Goal: Task Accomplishment & Management: Complete application form

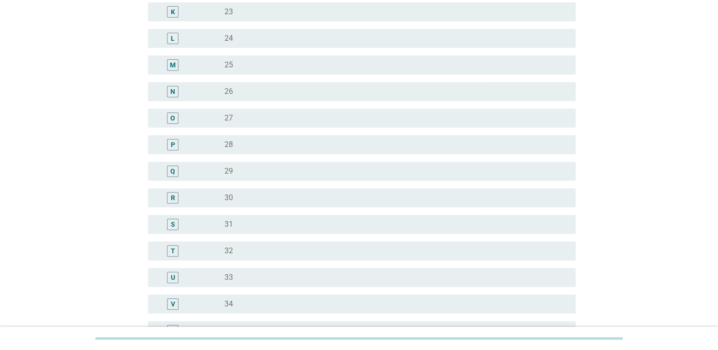
scroll to position [569, 0]
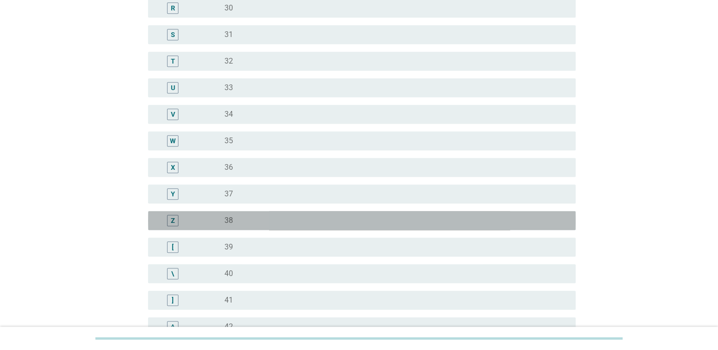
click at [265, 222] on div "radio_button_unchecked 38" at bounding box center [392, 220] width 336 height 9
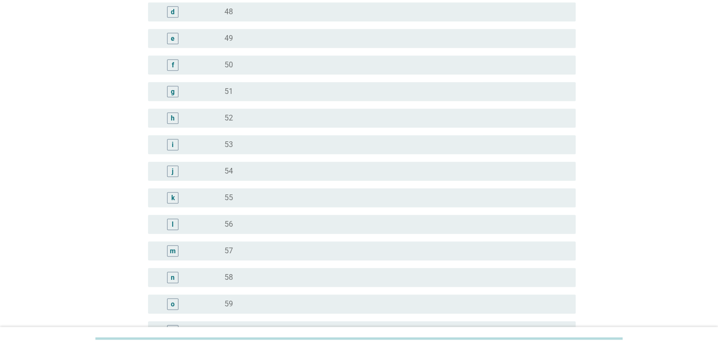
scroll to position [1156, 0]
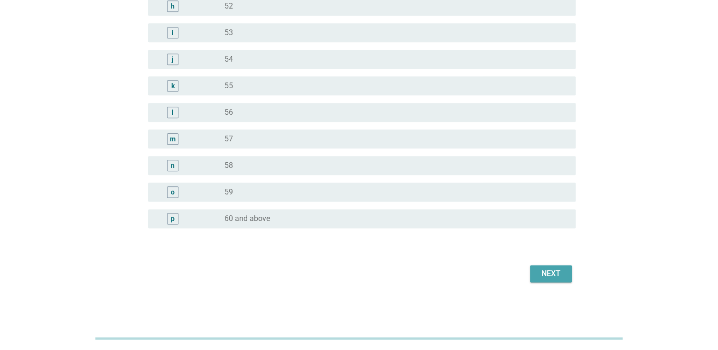
click at [563, 268] on div "Next" at bounding box center [550, 273] width 27 height 11
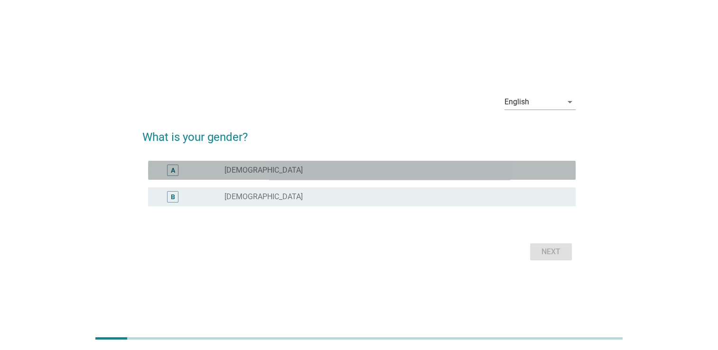
click at [306, 166] on div "radio_button_unchecked [DEMOGRAPHIC_DATA]" at bounding box center [392, 170] width 336 height 9
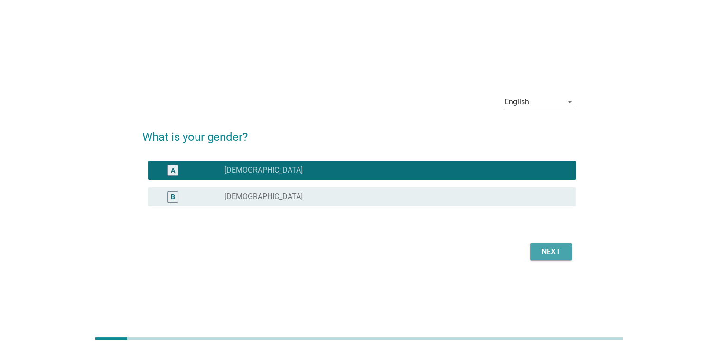
click at [541, 257] on div "Next" at bounding box center [550, 251] width 27 height 11
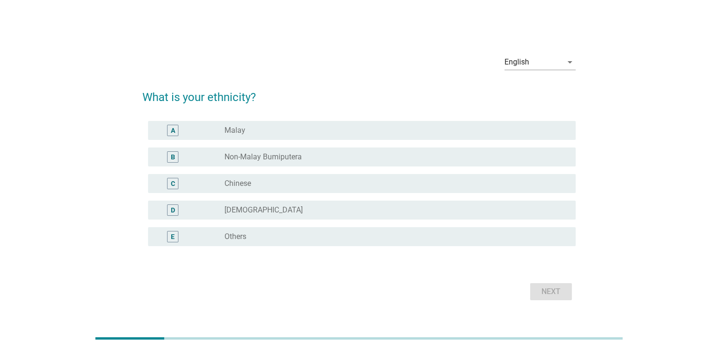
click at [293, 183] on div "radio_button_unchecked Chinese" at bounding box center [392, 183] width 336 height 9
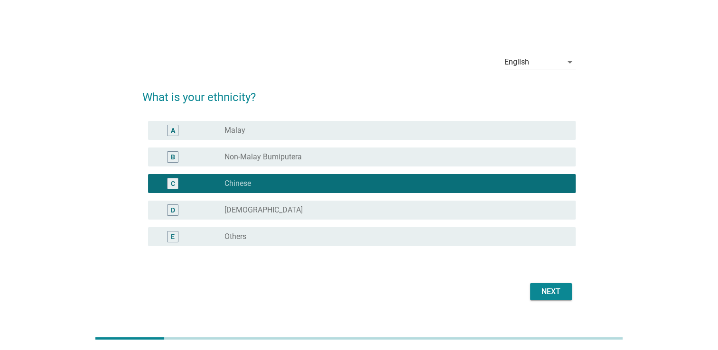
click at [548, 291] on div "Next" at bounding box center [550, 291] width 27 height 11
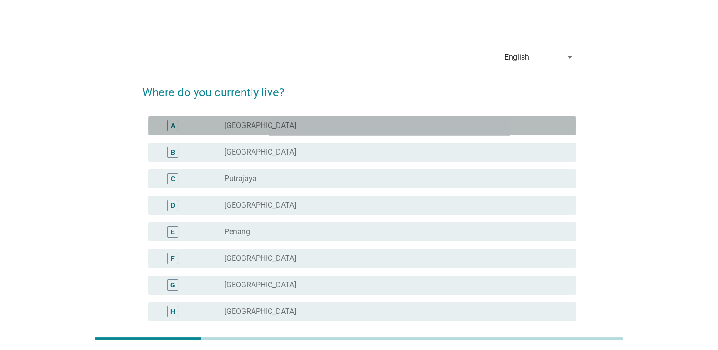
click at [362, 117] on div "A radio_button_unchecked [GEOGRAPHIC_DATA]" at bounding box center [361, 125] width 427 height 19
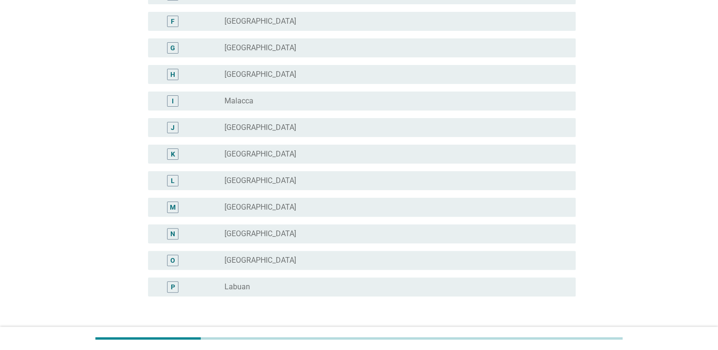
scroll to position [305, 0]
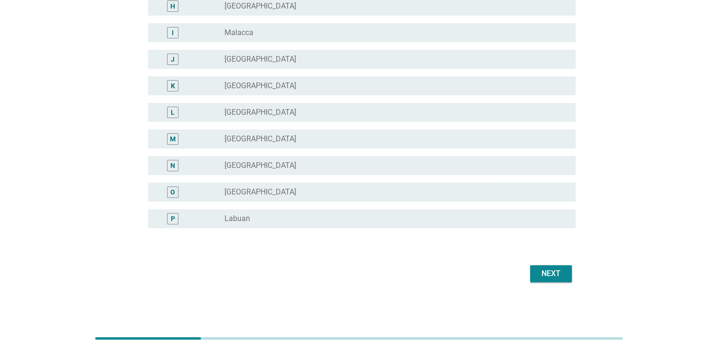
click at [547, 272] on div "Next" at bounding box center [550, 273] width 27 height 11
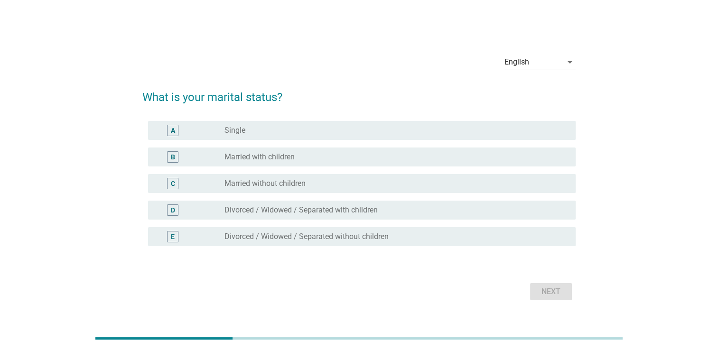
click at [344, 149] on div "B radio_button_unchecked Married with children" at bounding box center [361, 157] width 427 height 19
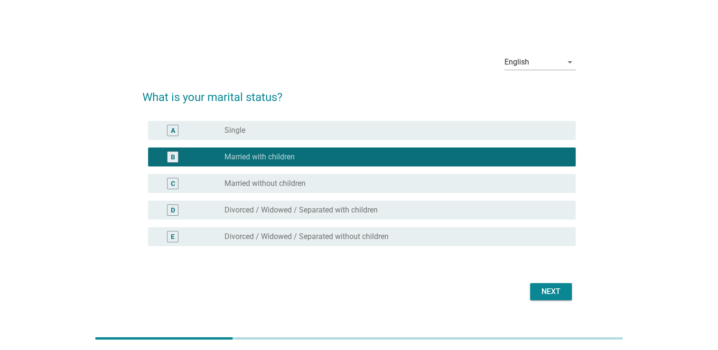
click at [550, 293] on div "Next" at bounding box center [550, 291] width 27 height 11
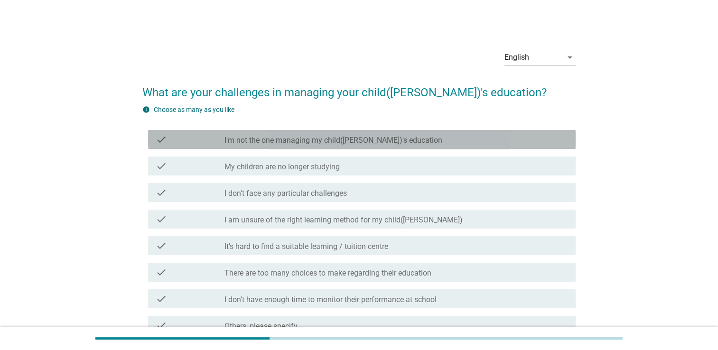
click at [362, 132] on div "check check_box_outline_blank I'm not the one managing my child([PERSON_NAME])'…" at bounding box center [361, 139] width 427 height 19
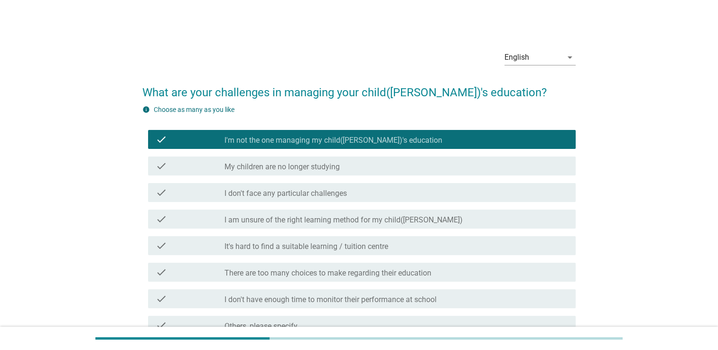
click at [362, 136] on label "I'm not the one managing my child([PERSON_NAME])'s education" at bounding box center [333, 140] width 218 height 9
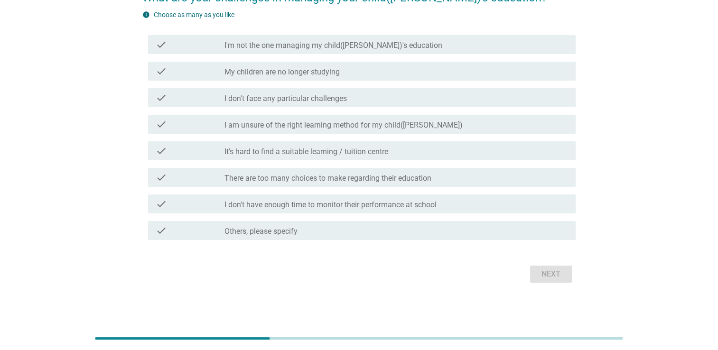
scroll to position [47, 0]
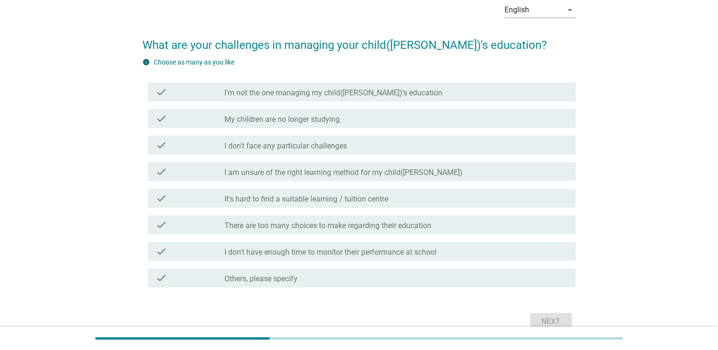
click at [409, 175] on label "I am unsure of the right learning method for my child([PERSON_NAME])" at bounding box center [343, 172] width 238 height 9
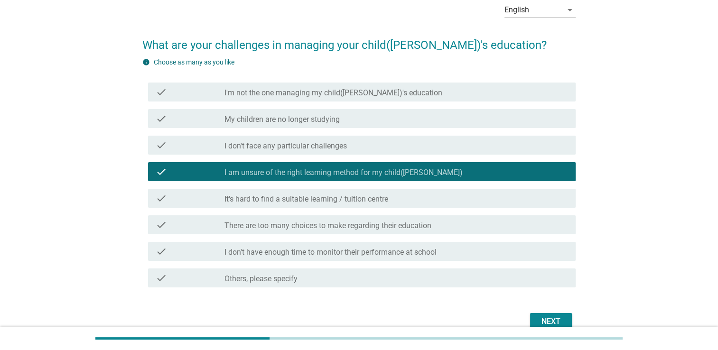
click at [453, 247] on div "check_box_outline_blank I don't have enough time to monitor their performance a…" at bounding box center [395, 251] width 343 height 11
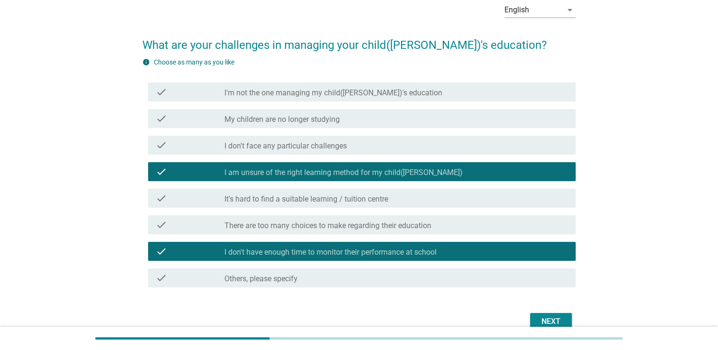
click at [546, 311] on div "Next" at bounding box center [358, 321] width 433 height 23
click at [546, 318] on div "Next" at bounding box center [550, 321] width 27 height 11
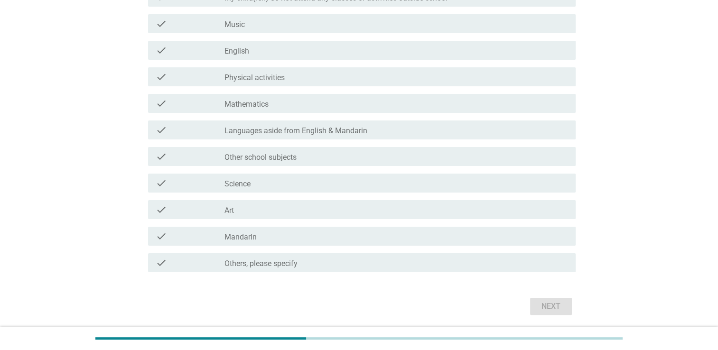
scroll to position [0, 0]
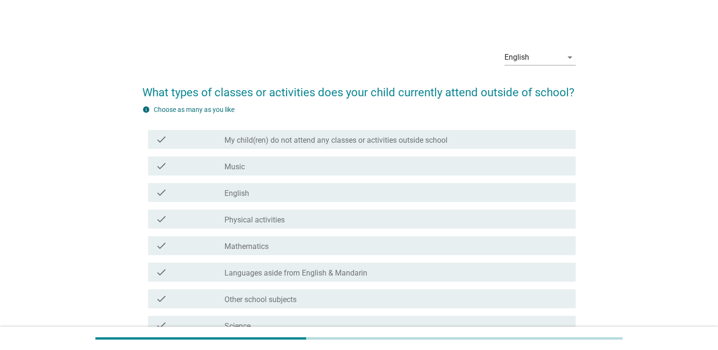
click at [385, 139] on label "My child(ren) do not attend any classes or activities outside school" at bounding box center [335, 140] width 223 height 9
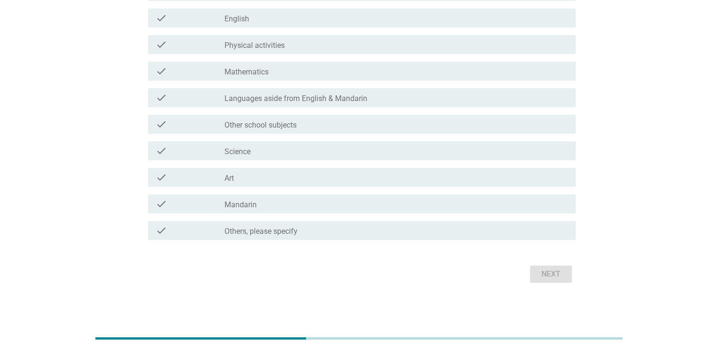
scroll to position [32, 0]
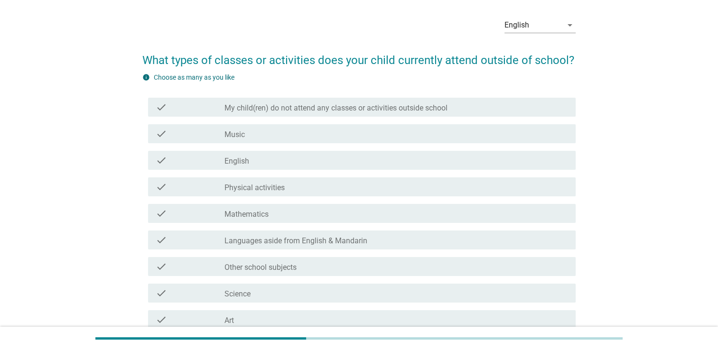
click at [431, 111] on label "My child(ren) do not attend any classes or activities outside school" at bounding box center [335, 107] width 223 height 9
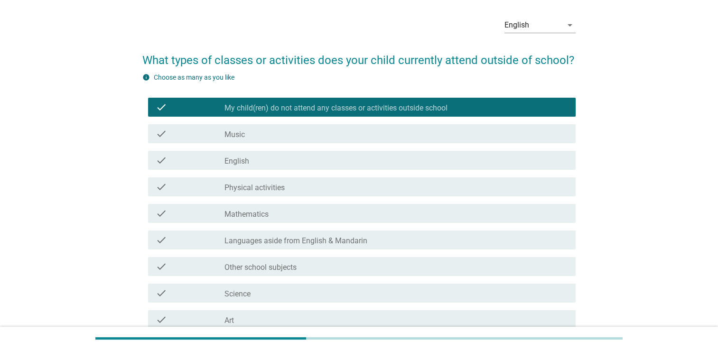
scroll to position [175, 0]
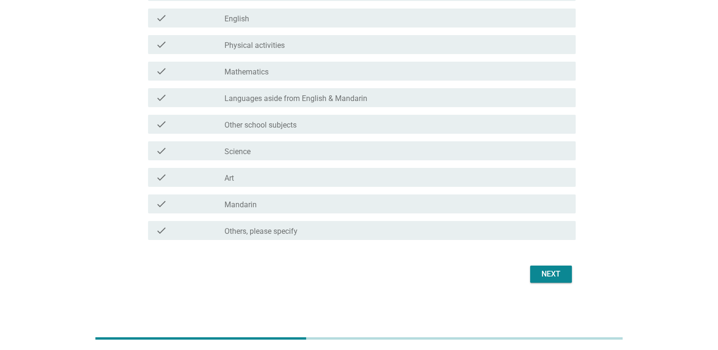
click at [550, 280] on button "Next" at bounding box center [551, 274] width 42 height 17
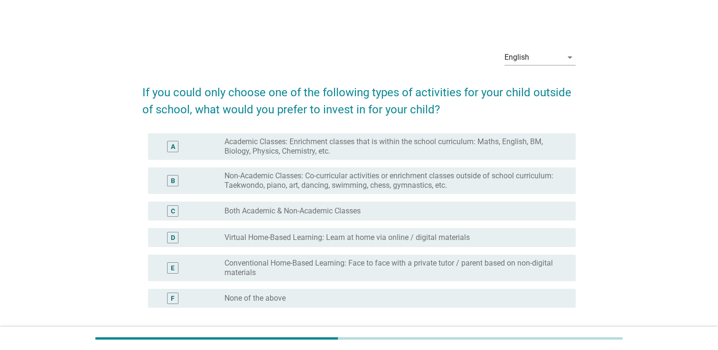
scroll to position [47, 0]
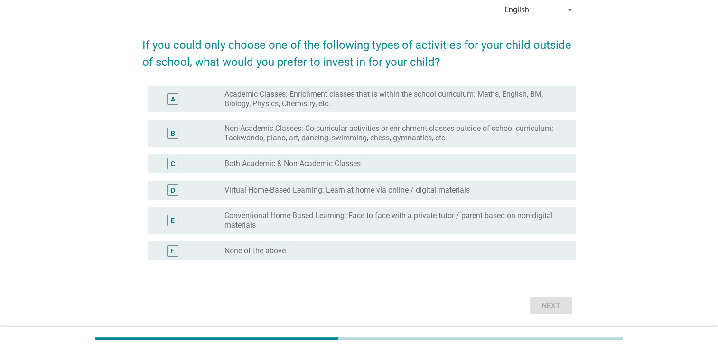
click at [341, 106] on label "Academic Classes: Enrichment classes that is within the school curriculum: Math…" at bounding box center [392, 99] width 336 height 19
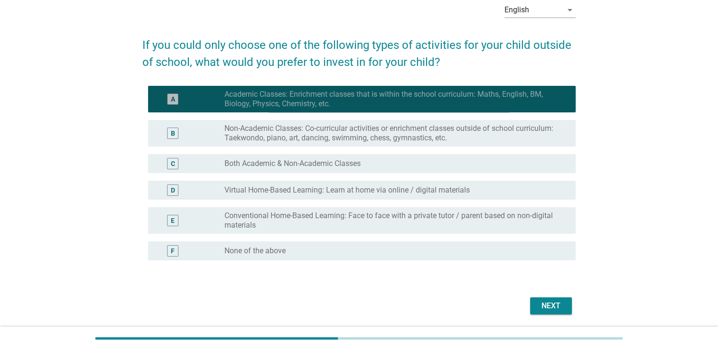
click at [335, 127] on label "Non-Academic Classes: Co-curricular activities or enrichment classes outside of…" at bounding box center [392, 133] width 336 height 19
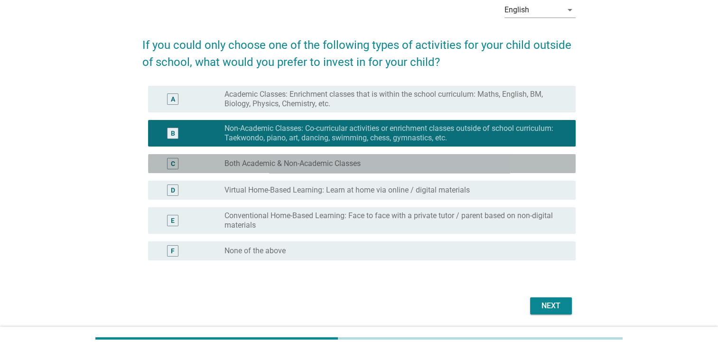
click at [347, 167] on label "Both Academic & Non-Academic Classes" at bounding box center [292, 163] width 136 height 9
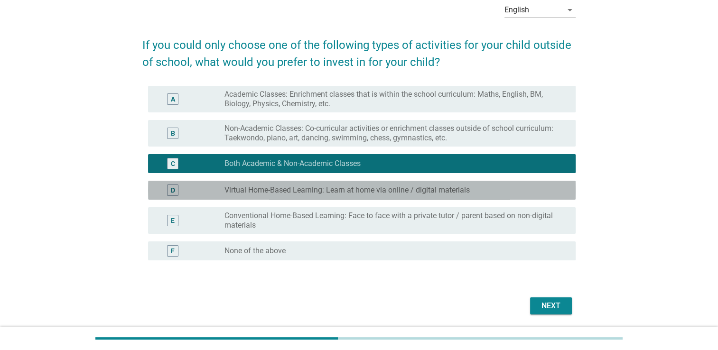
click at [346, 194] on label "Virtual Home-Based Learning: Learn at home via online / digital materials" at bounding box center [346, 189] width 245 height 9
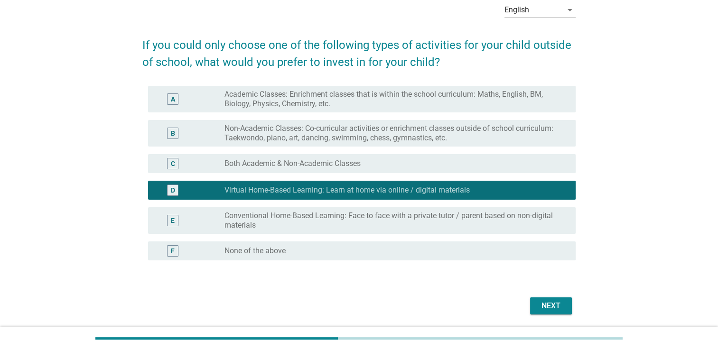
click at [362, 146] on div "B radio_button_unchecked Non-Academic Classes: Co-curricular activities or enri…" at bounding box center [361, 133] width 427 height 27
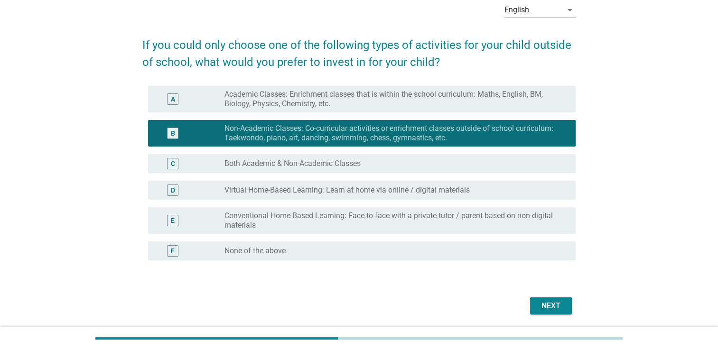
click at [370, 181] on div "D radio_button_unchecked Virtual Home-Based Learning: Learn at home via online …" at bounding box center [361, 190] width 427 height 19
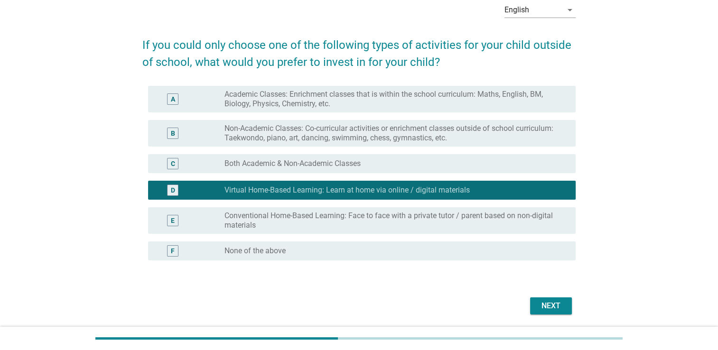
click at [382, 206] on div "E radio_button_unchecked Conventional Home-Based Learning: Face to face with a …" at bounding box center [358, 221] width 433 height 34
click at [397, 212] on label "Conventional Home-Based Learning: Face to face with a private tutor / parent ba…" at bounding box center [392, 220] width 336 height 19
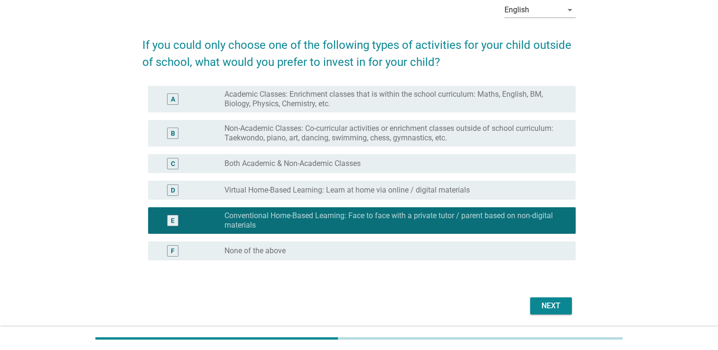
click at [367, 117] on div "B radio_button_unchecked Non-Academic Classes: Co-curricular activities or enri…" at bounding box center [358, 133] width 433 height 34
click at [364, 105] on label "Academic Classes: Enrichment classes that is within the school curriculum: Math…" at bounding box center [392, 99] width 336 height 19
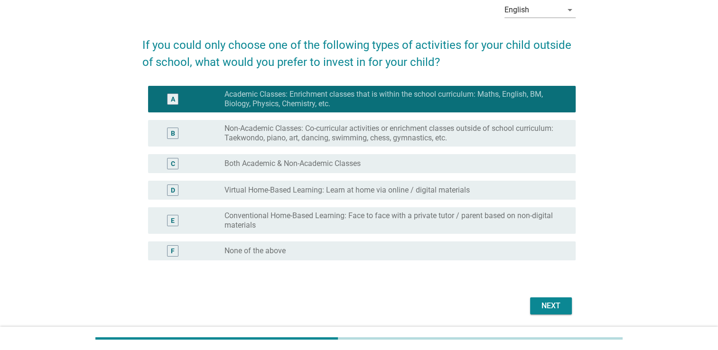
click at [396, 134] on label "Non-Academic Classes: Co-curricular activities or enrichment classes outside of…" at bounding box center [392, 133] width 336 height 19
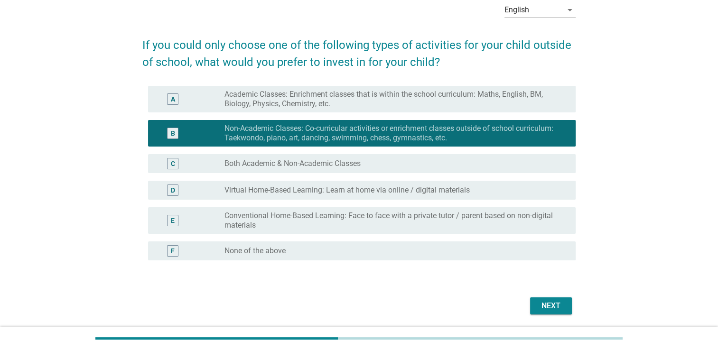
click at [442, 102] on label "Academic Classes: Enrichment classes that is within the school curriculum: Math…" at bounding box center [392, 99] width 336 height 19
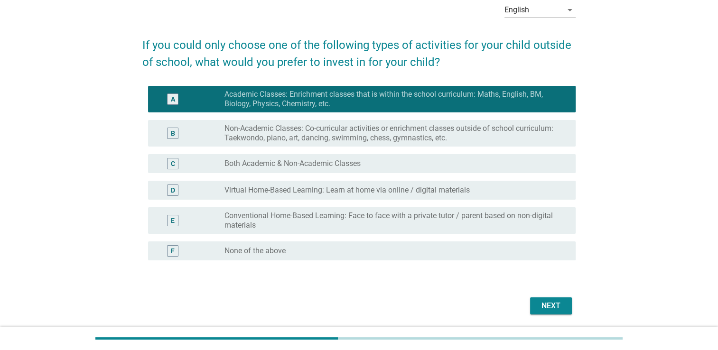
click at [558, 308] on div "Next" at bounding box center [550, 305] width 27 height 11
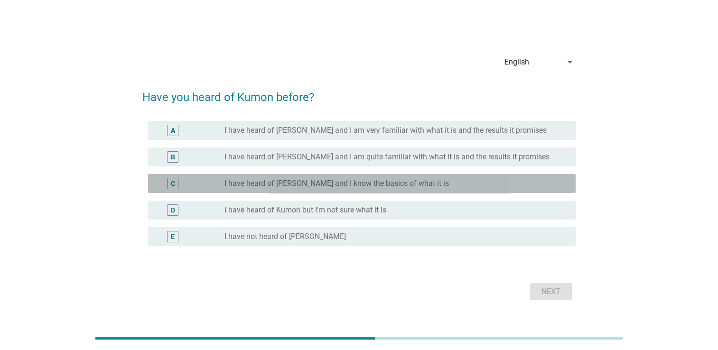
click at [449, 179] on div "radio_button_unchecked I have heard of [PERSON_NAME] and I know the basics of w…" at bounding box center [392, 183] width 336 height 9
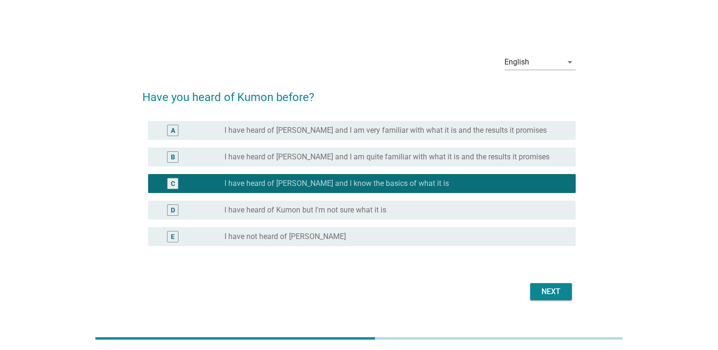
click at [555, 290] on div "Next" at bounding box center [550, 291] width 27 height 11
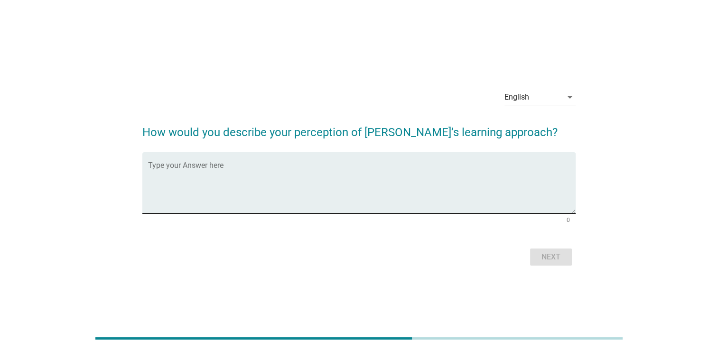
click at [422, 166] on textarea "Type your Answer here" at bounding box center [361, 189] width 427 height 50
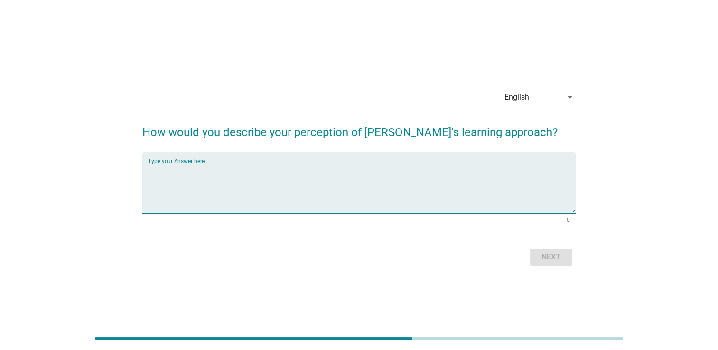
click at [422, 166] on textarea "Type your Answer here" at bounding box center [361, 189] width 427 height 50
type textarea "not know so much"
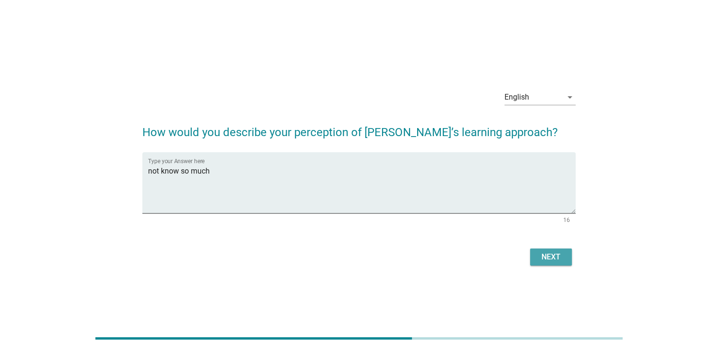
click at [555, 257] on div "Next" at bounding box center [550, 256] width 27 height 11
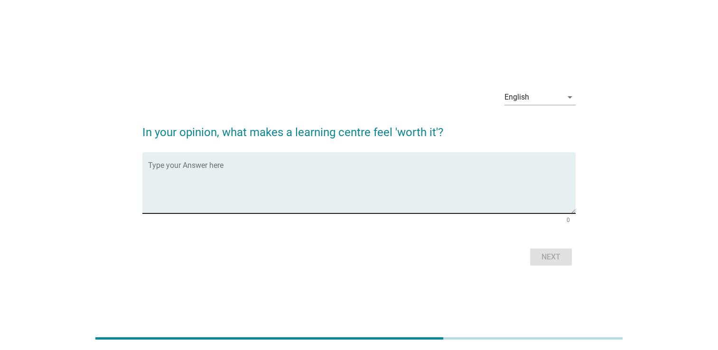
click at [315, 166] on textarea "Type your Answer here" at bounding box center [361, 189] width 427 height 50
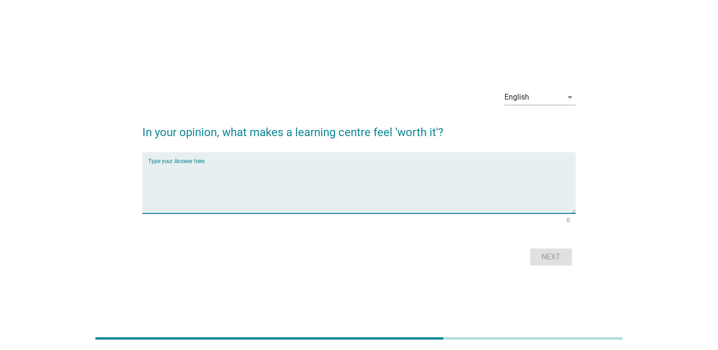
click at [369, 196] on textarea "Type your Answer here" at bounding box center [361, 189] width 427 height 50
click at [357, 183] on textarea "Type your Answer here" at bounding box center [361, 189] width 427 height 50
type textarea "i"
type textarea "not at all"
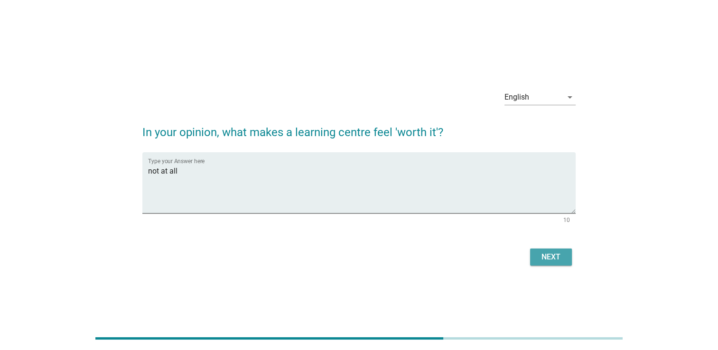
click at [554, 263] on button "Next" at bounding box center [551, 257] width 42 height 17
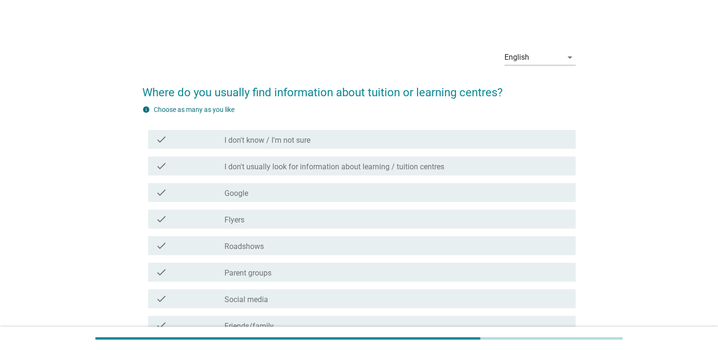
scroll to position [47, 0]
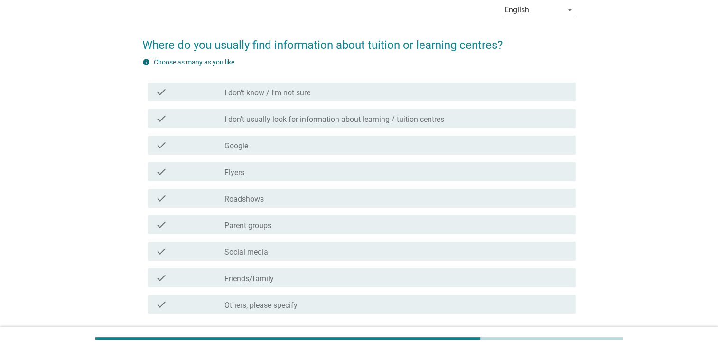
click at [352, 123] on label "I don't usually look for information about learning / tuition centres" at bounding box center [334, 119] width 220 height 9
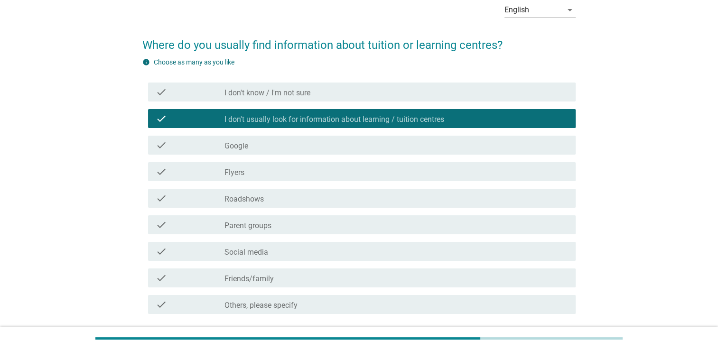
scroll to position [121, 0]
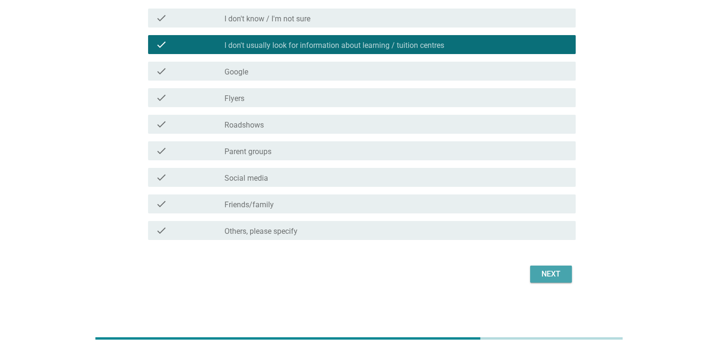
click at [548, 280] on button "Next" at bounding box center [551, 274] width 42 height 17
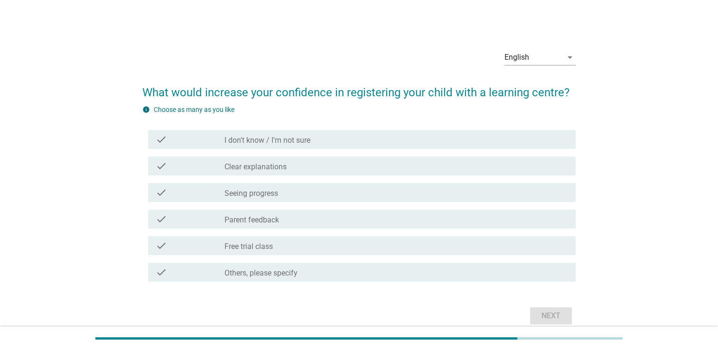
click at [299, 246] on div "check_box_outline_blank Free trial class" at bounding box center [395, 245] width 343 height 11
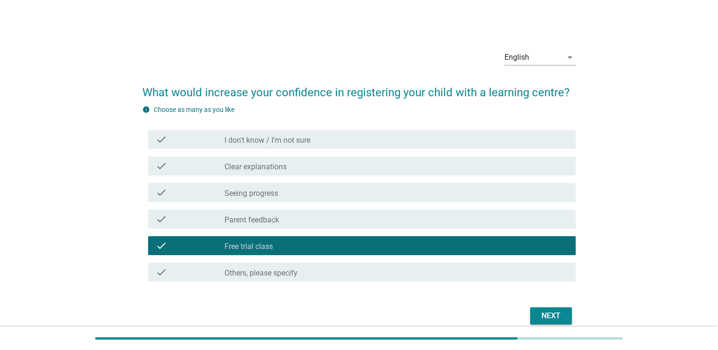
click at [546, 312] on div "Next" at bounding box center [550, 315] width 27 height 11
click at [546, 312] on div "Next" at bounding box center [358, 316] width 433 height 23
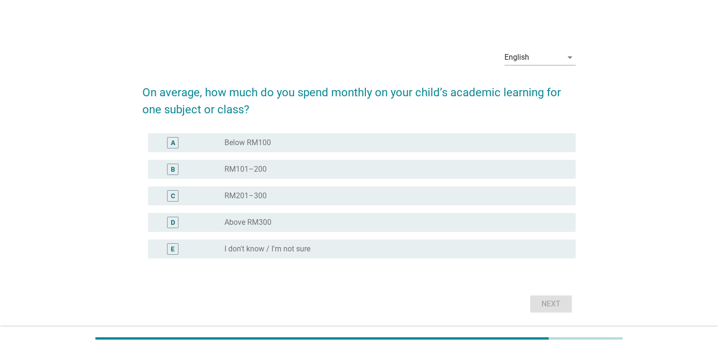
click at [329, 136] on div "A radio_button_unchecked Below RM100" at bounding box center [361, 142] width 427 height 19
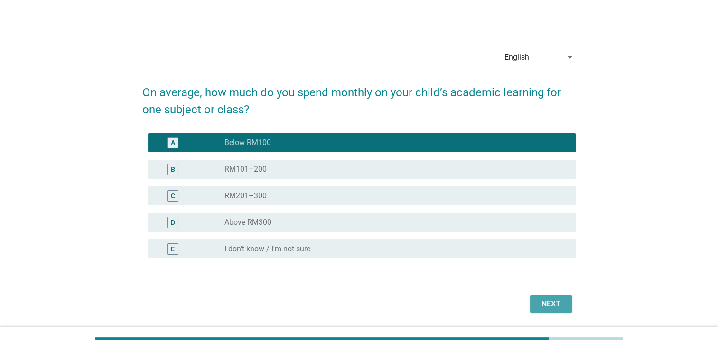
click at [548, 306] on div "Next" at bounding box center [550, 303] width 27 height 11
